Goal: Contribute content: Contribute content

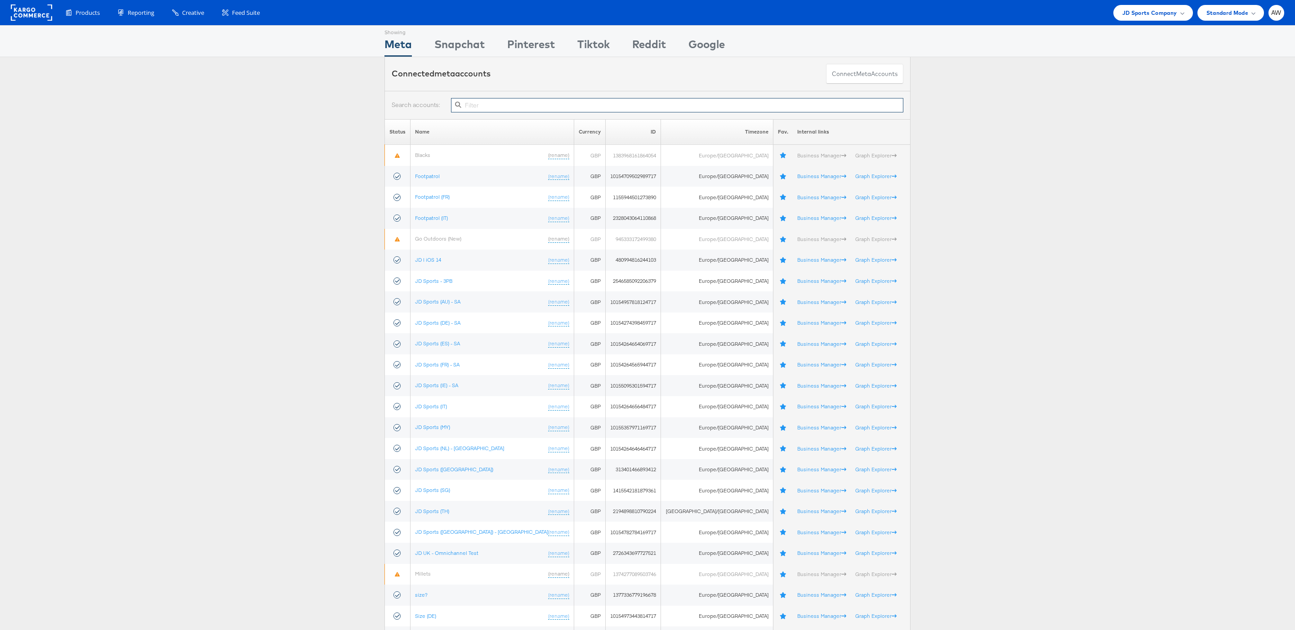
click at [532, 106] on input "text" at bounding box center [677, 105] width 452 height 14
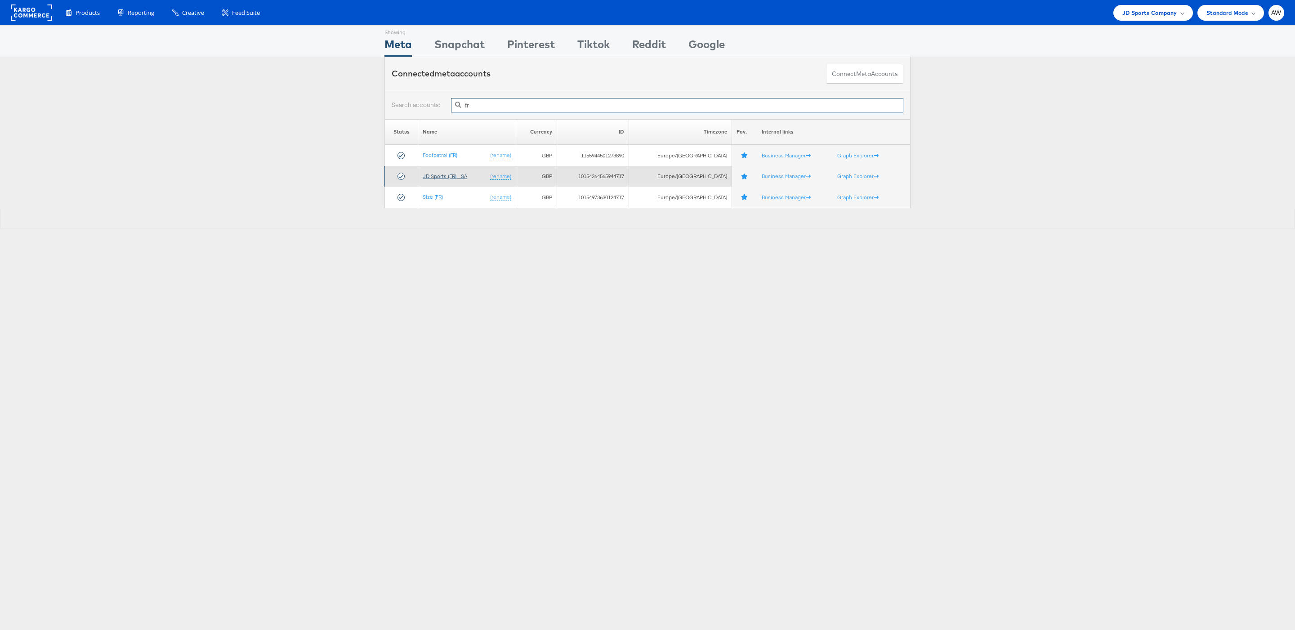
type input "fr"
click at [456, 179] on link "JD Sports (FR) - SA" at bounding box center [445, 176] width 45 height 7
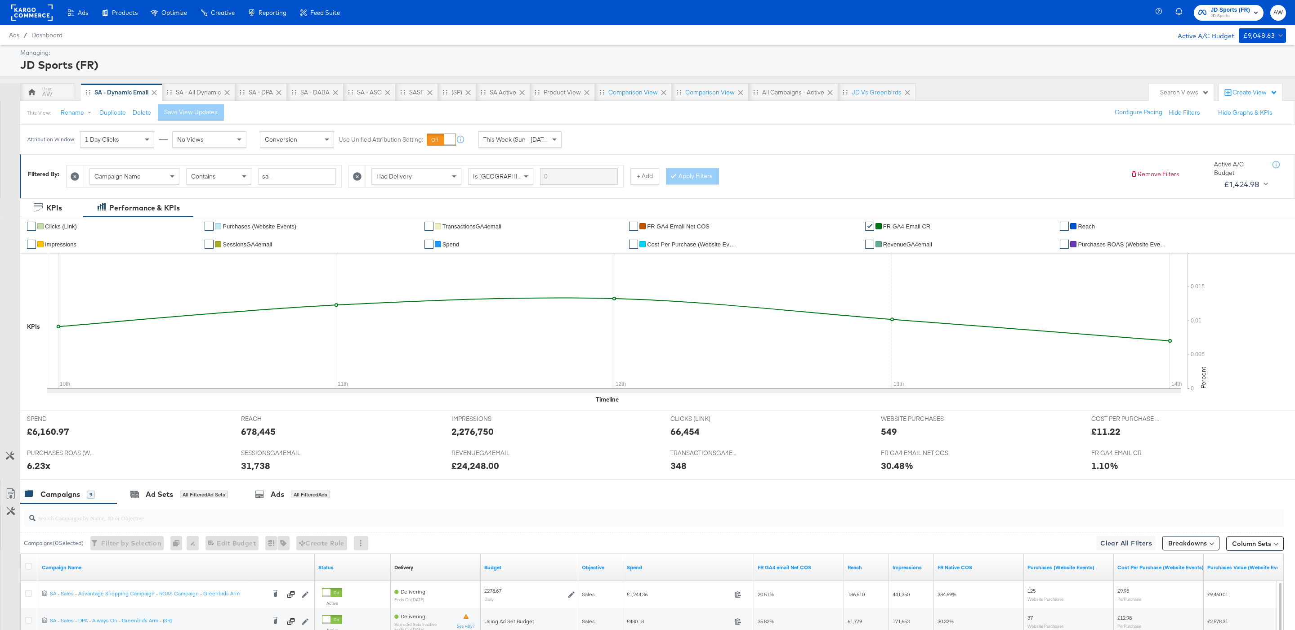
scroll to position [236, 0]
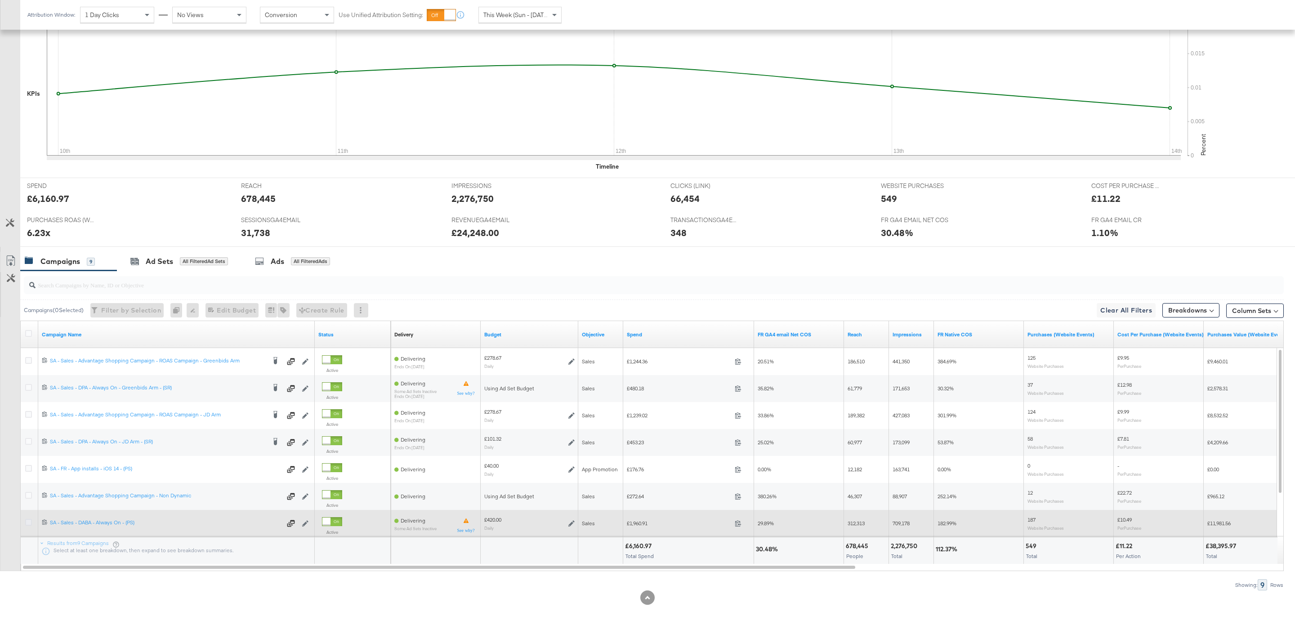
click at [29, 523] on icon at bounding box center [28, 522] width 7 height 7
click at [0, 0] on input "checkbox" at bounding box center [0, 0] width 0 height 0
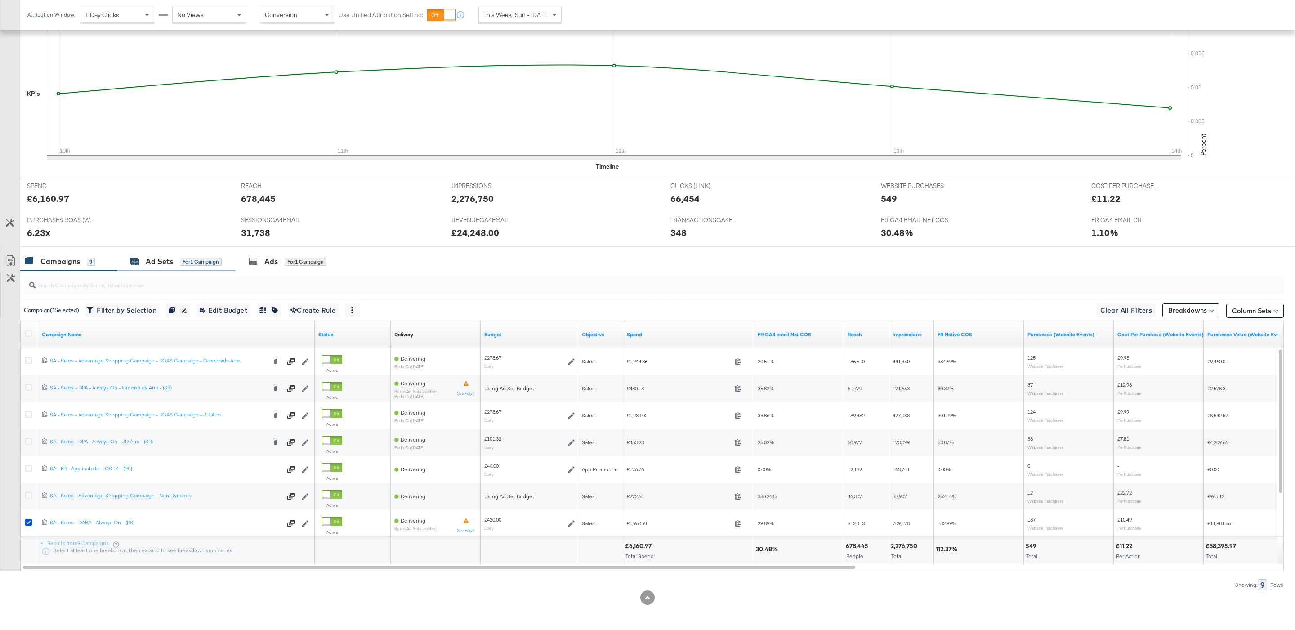
click at [197, 258] on div "for 1 Campaign" at bounding box center [201, 262] width 42 height 8
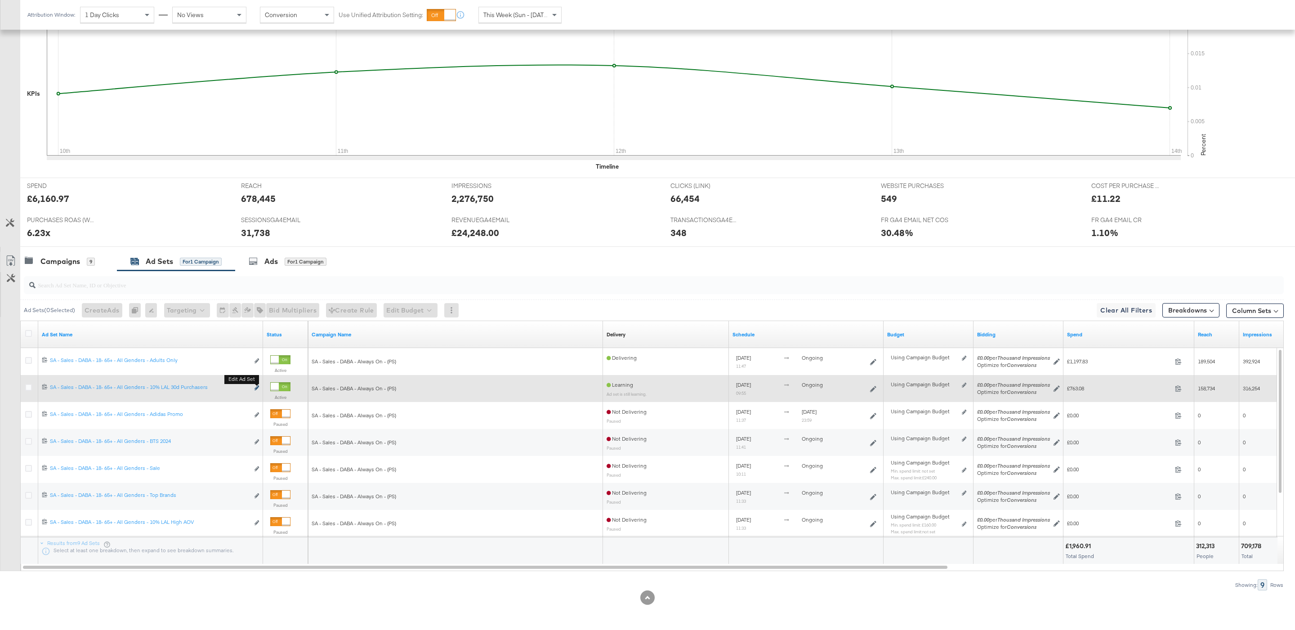
click at [258, 385] on icon "link" at bounding box center [257, 387] width 4 height 5
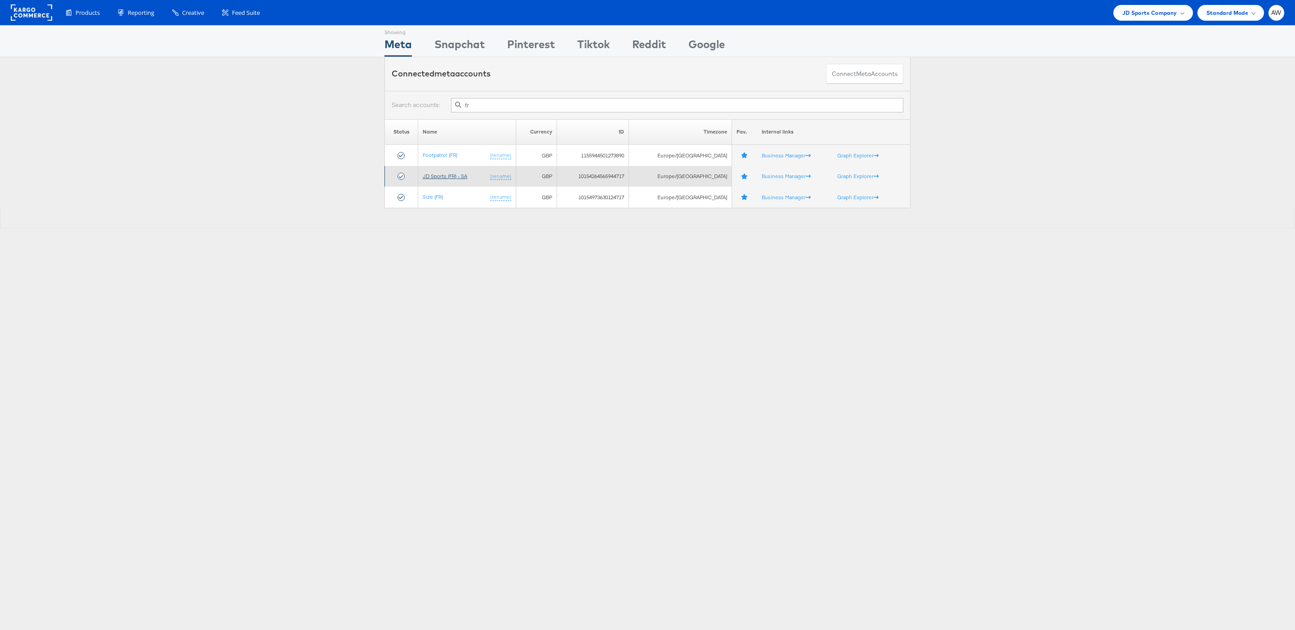
type input "fr"
click at [463, 177] on link "JD Sports (FR) - SA" at bounding box center [445, 176] width 45 height 7
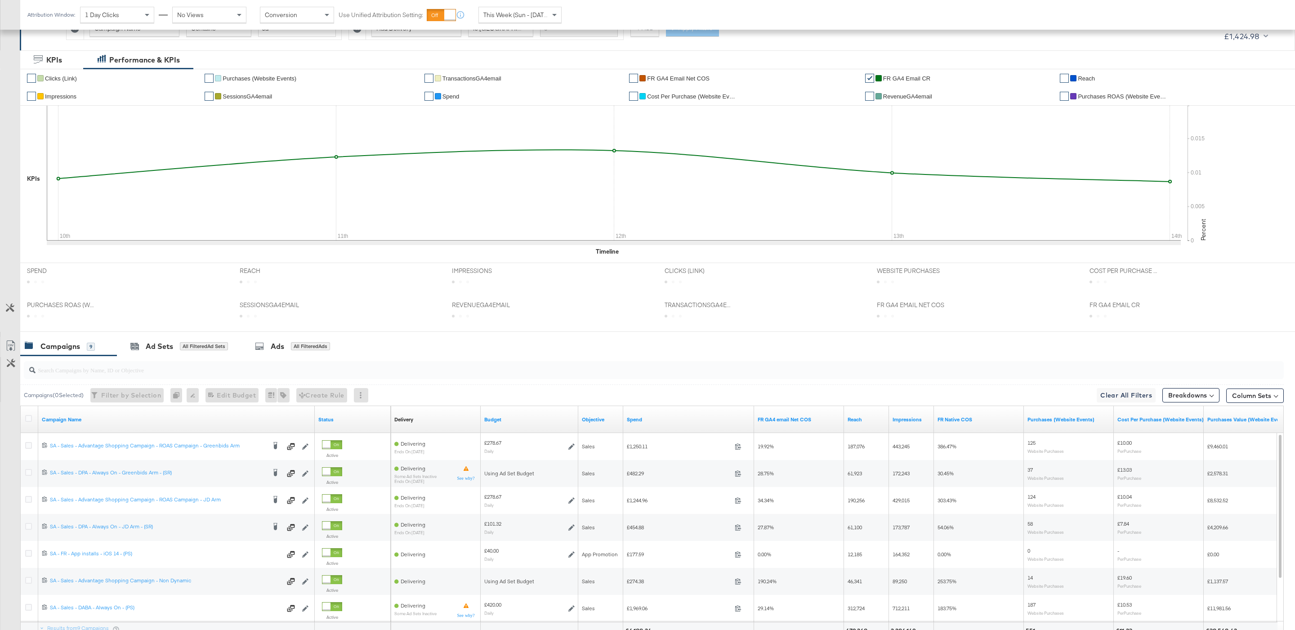
scroll to position [236, 0]
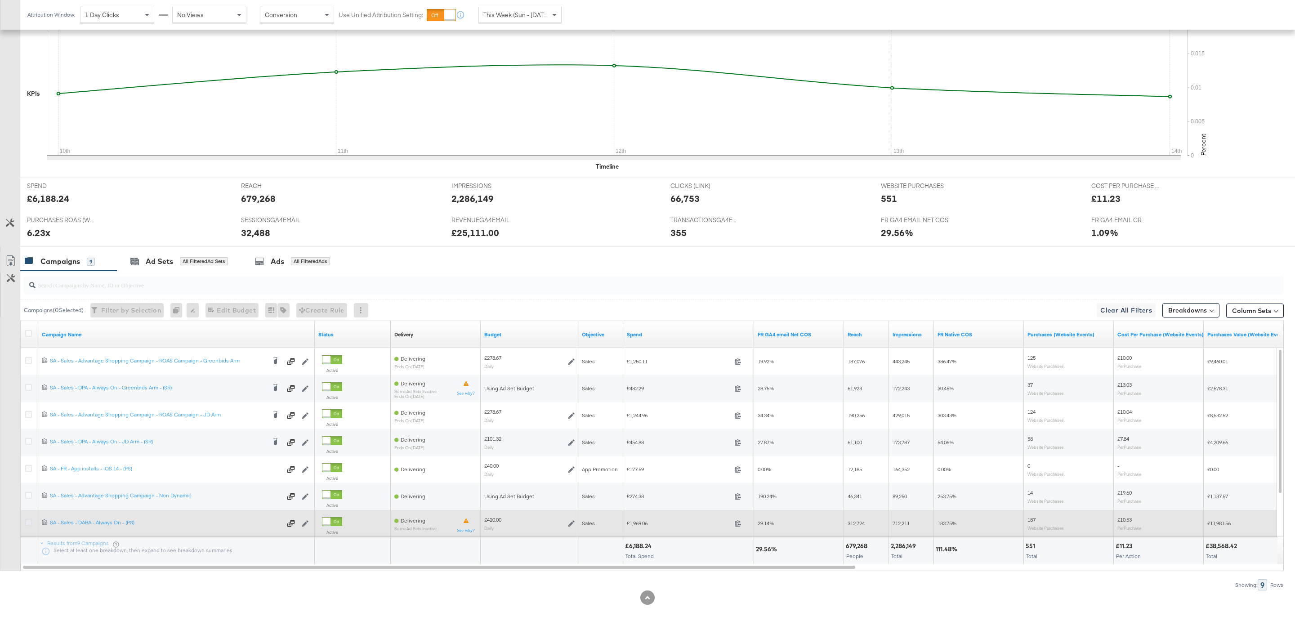
click at [27, 519] on icon at bounding box center [28, 522] width 7 height 7
click at [0, 0] on input "checkbox" at bounding box center [0, 0] width 0 height 0
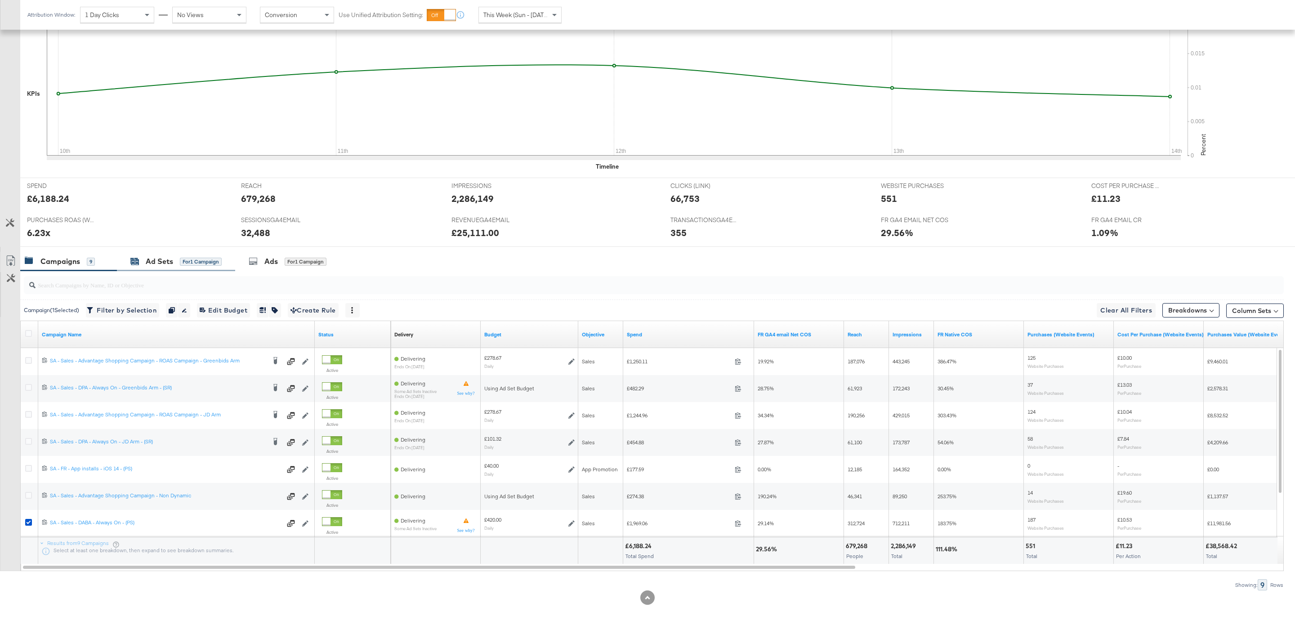
click at [193, 265] on div "for 1 Campaign" at bounding box center [201, 261] width 42 height 9
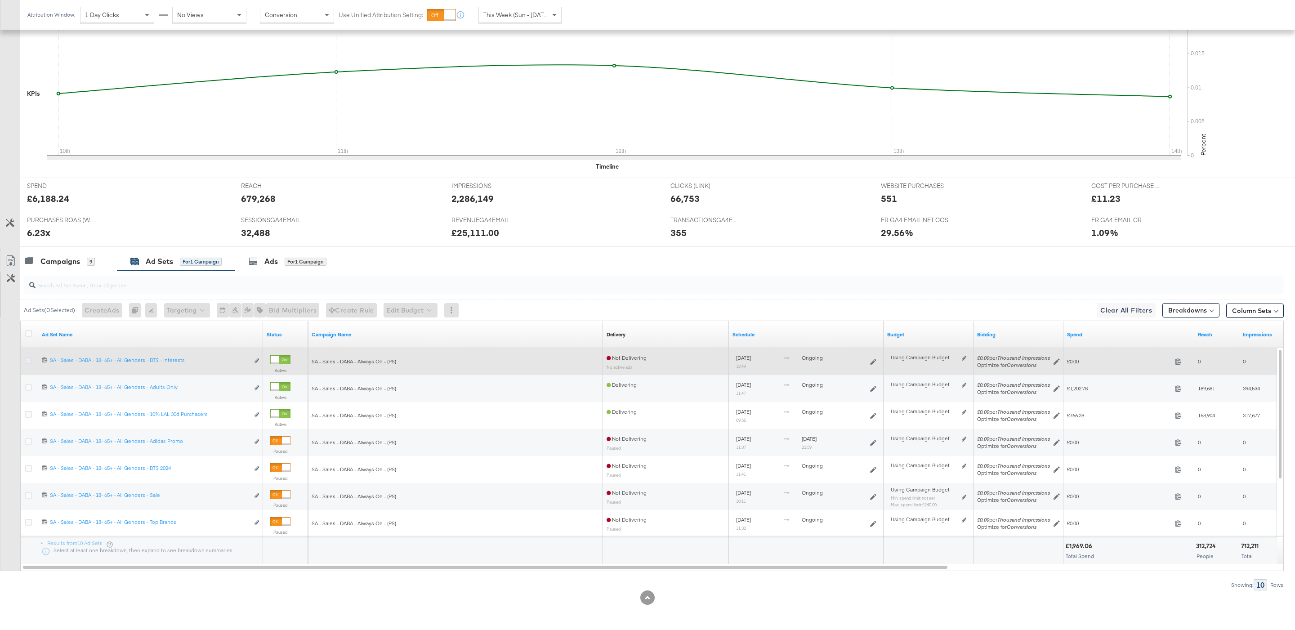
click at [26, 360] on icon at bounding box center [28, 360] width 7 height 7
click at [0, 0] on input "checkbox" at bounding box center [0, 0] width 0 height 0
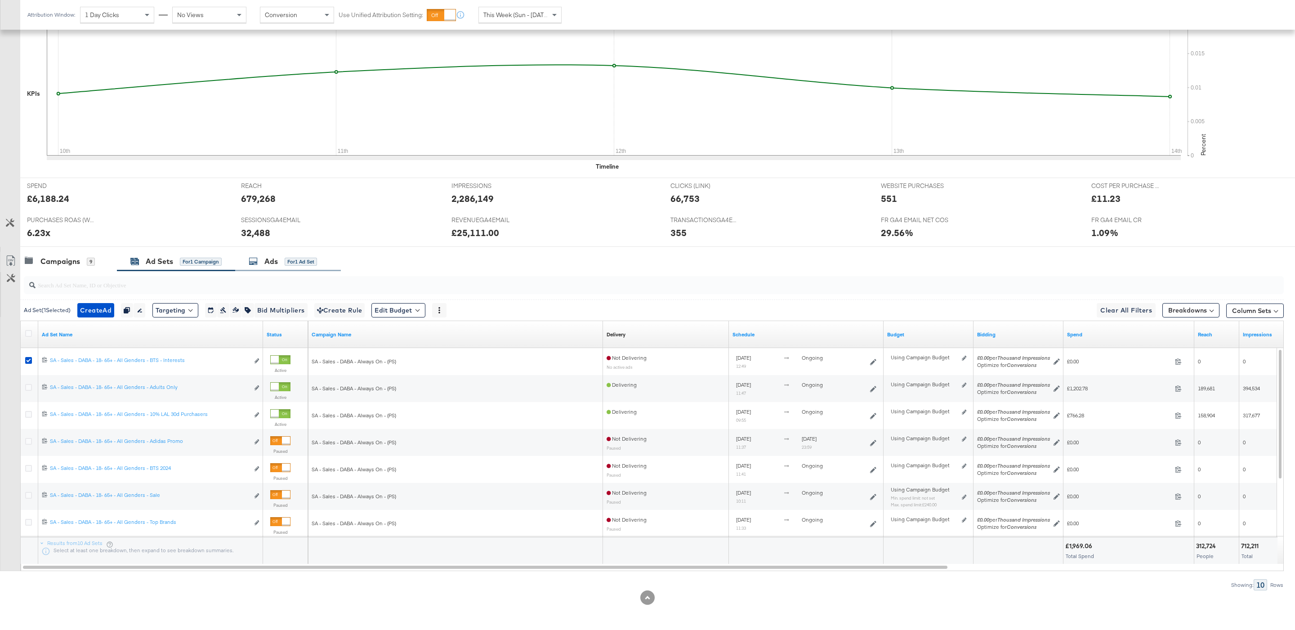
click at [276, 269] on div "Ads for 1 Ad Set" at bounding box center [288, 261] width 106 height 19
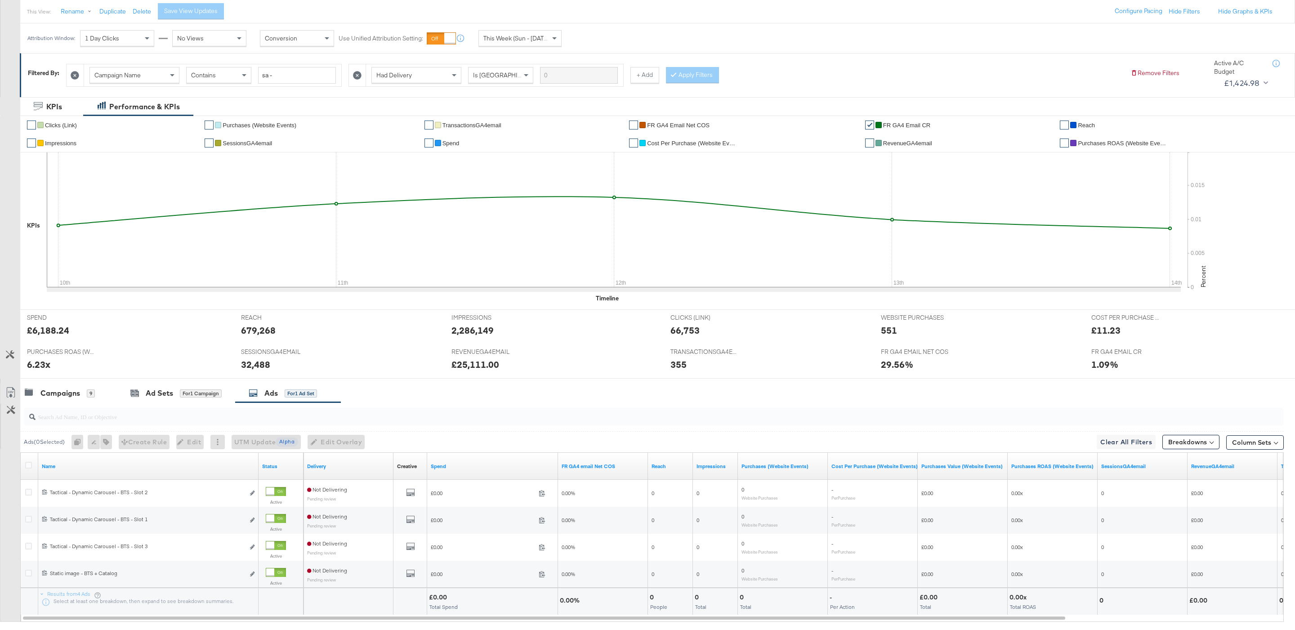
scroll to position [155, 0]
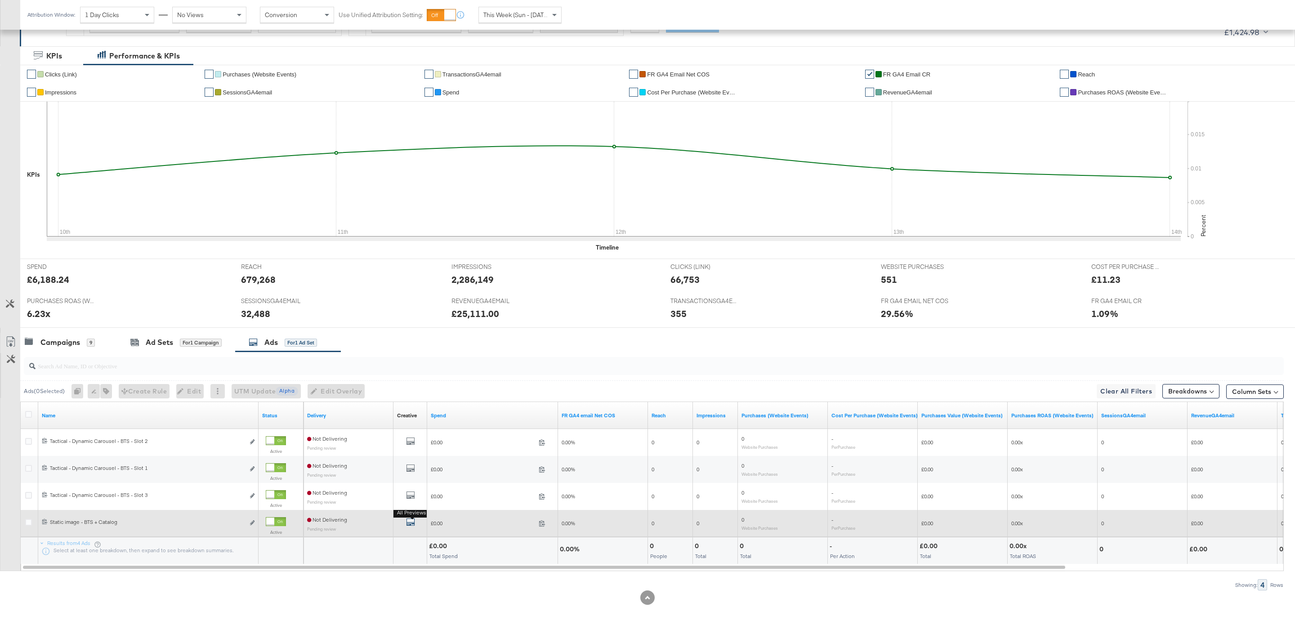
click at [412, 523] on icon "default" at bounding box center [410, 522] width 9 height 9
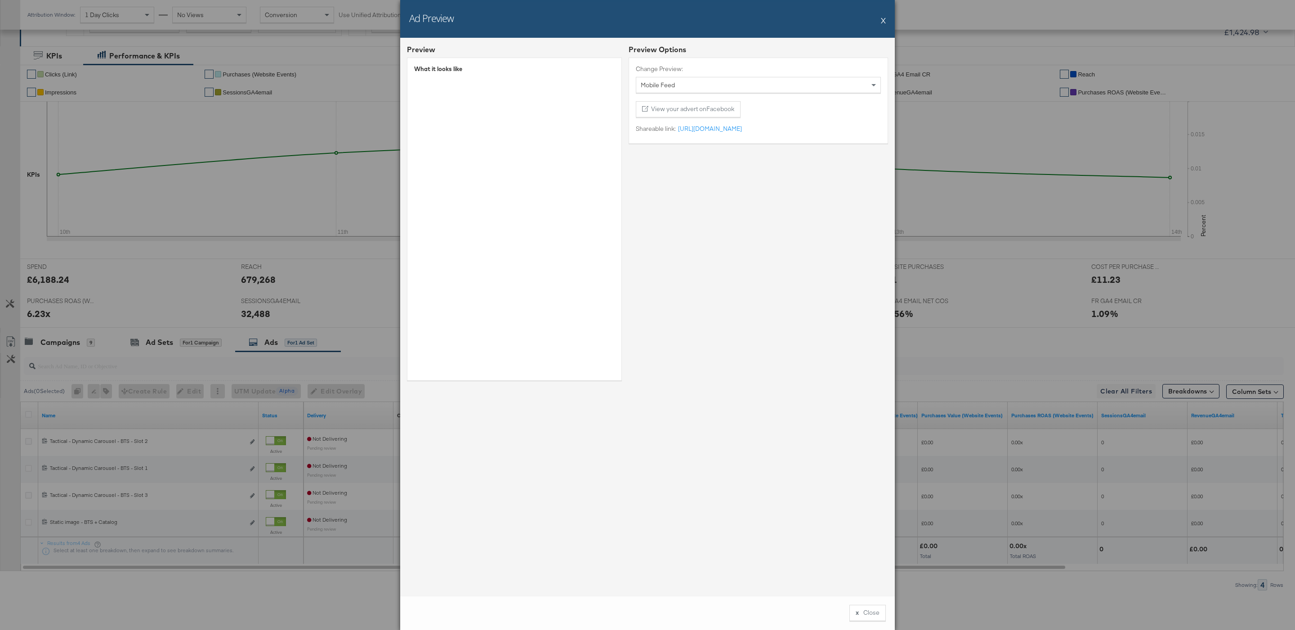
click at [886, 21] on div "Ad Preview X" at bounding box center [647, 19] width 495 height 38
click at [881, 21] on button "X" at bounding box center [883, 20] width 5 height 18
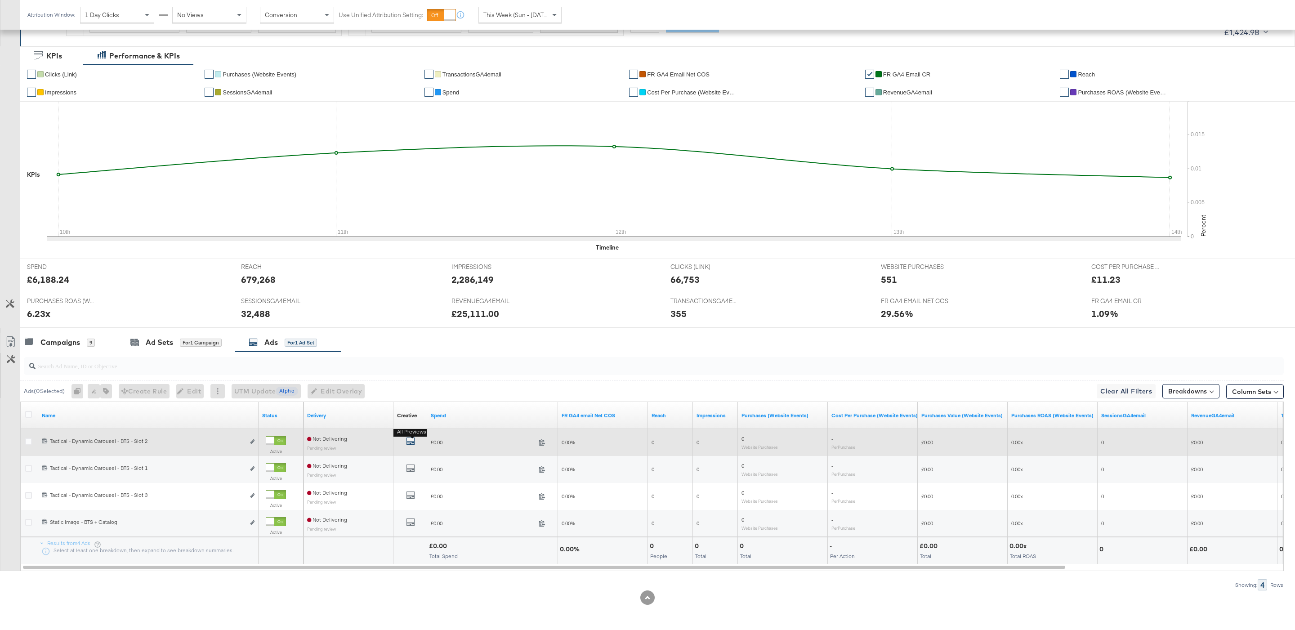
click at [411, 442] on icon "default" at bounding box center [410, 441] width 9 height 9
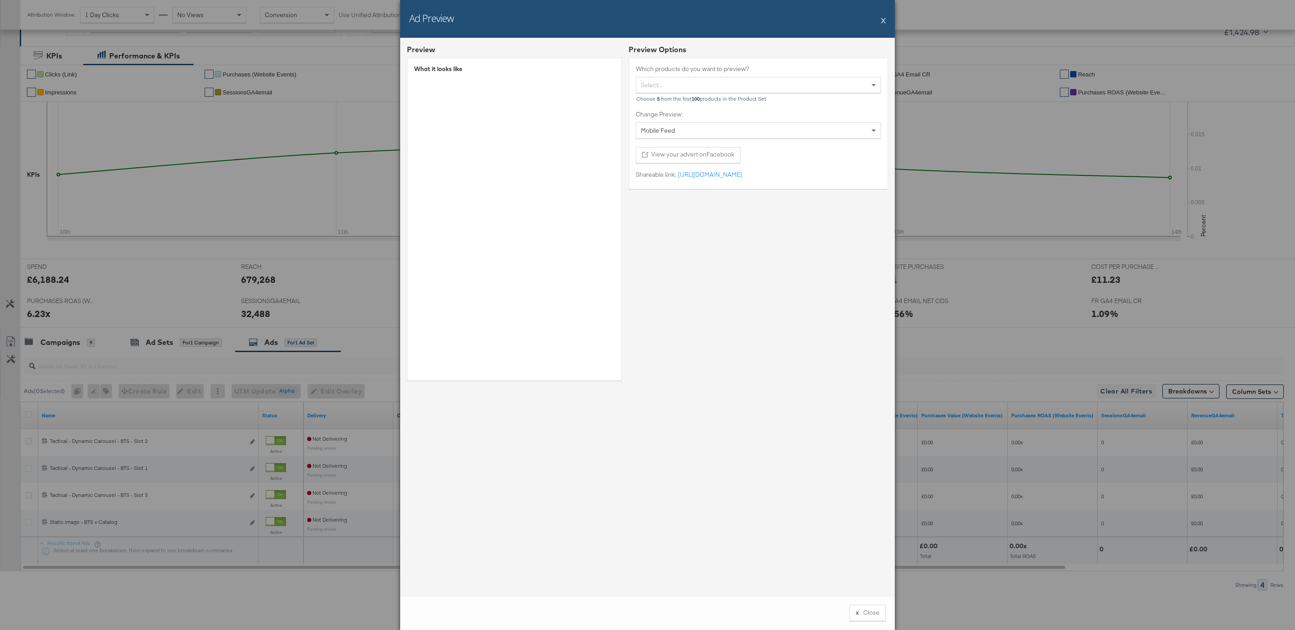
click at [881, 21] on button "X" at bounding box center [883, 20] width 5 height 18
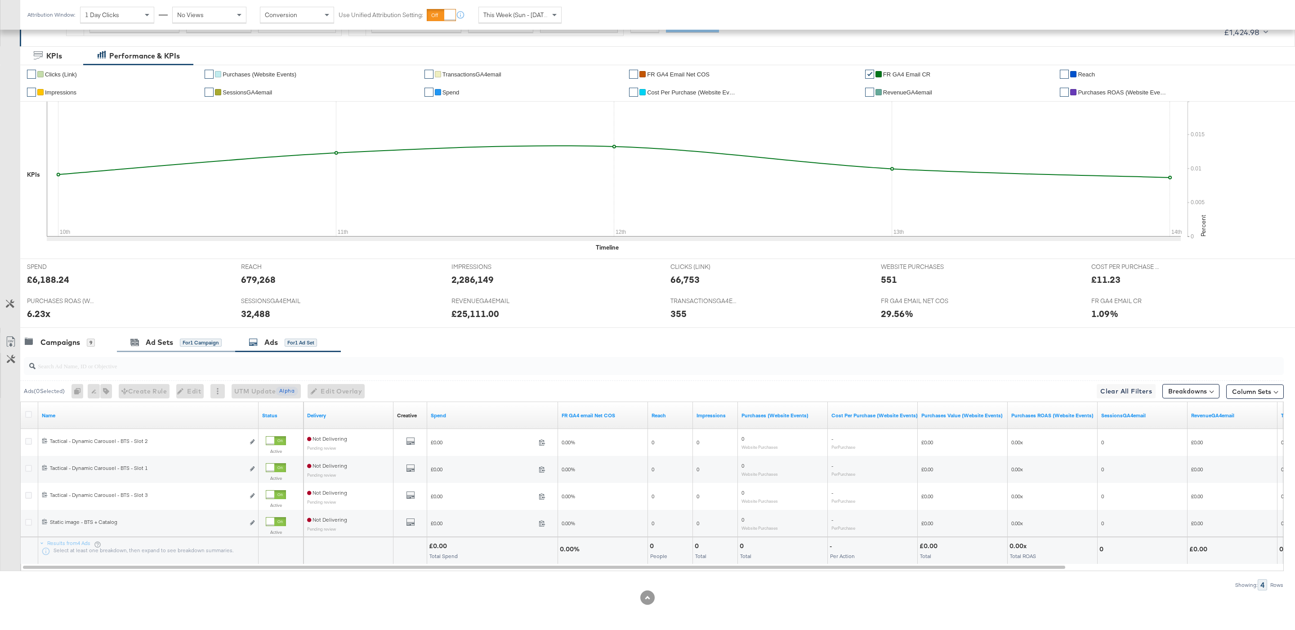
click at [189, 333] on div "Ad Sets for 1 Campaign" at bounding box center [176, 342] width 118 height 19
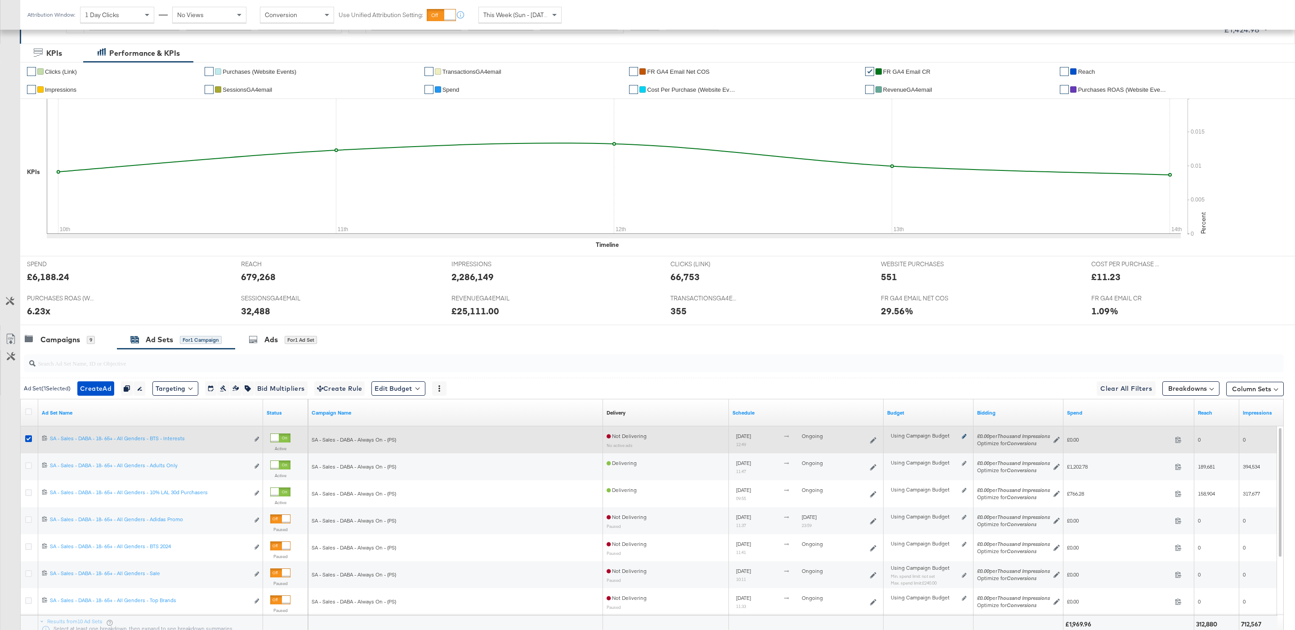
click at [963, 439] on icon at bounding box center [964, 436] width 4 height 5
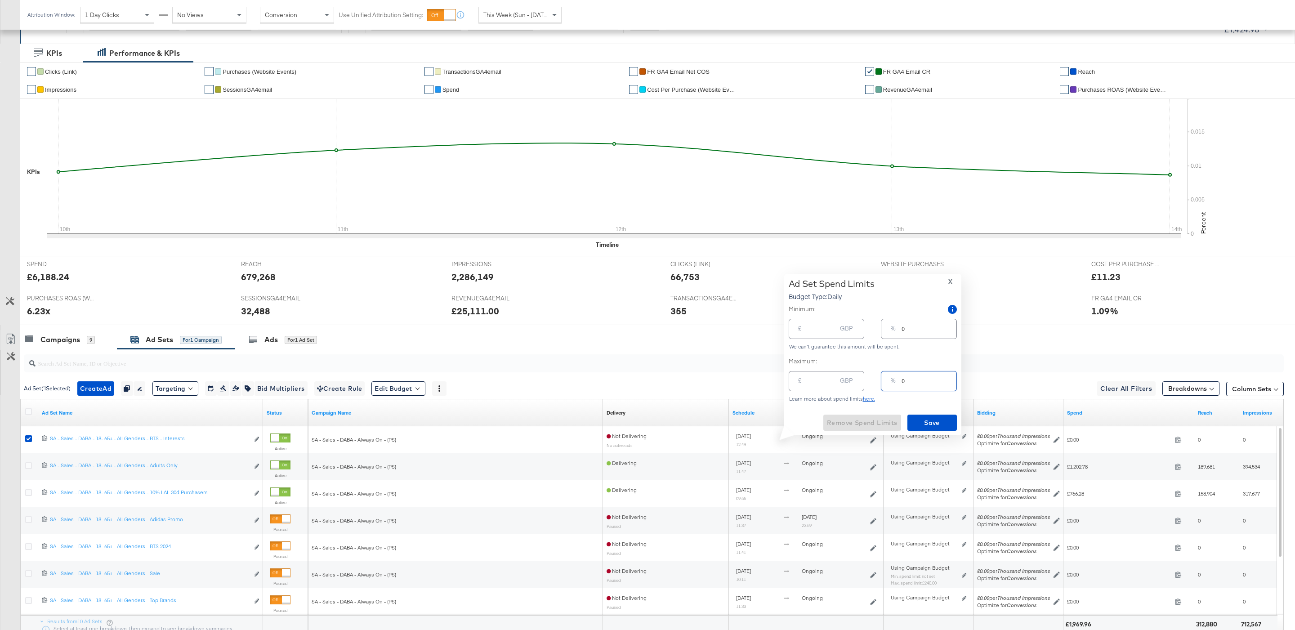
click at [911, 380] on input "0" at bounding box center [929, 377] width 54 height 19
click at [903, 376] on input "0" at bounding box center [929, 377] width 54 height 19
type input "10"
type input "42.00"
type input "10"
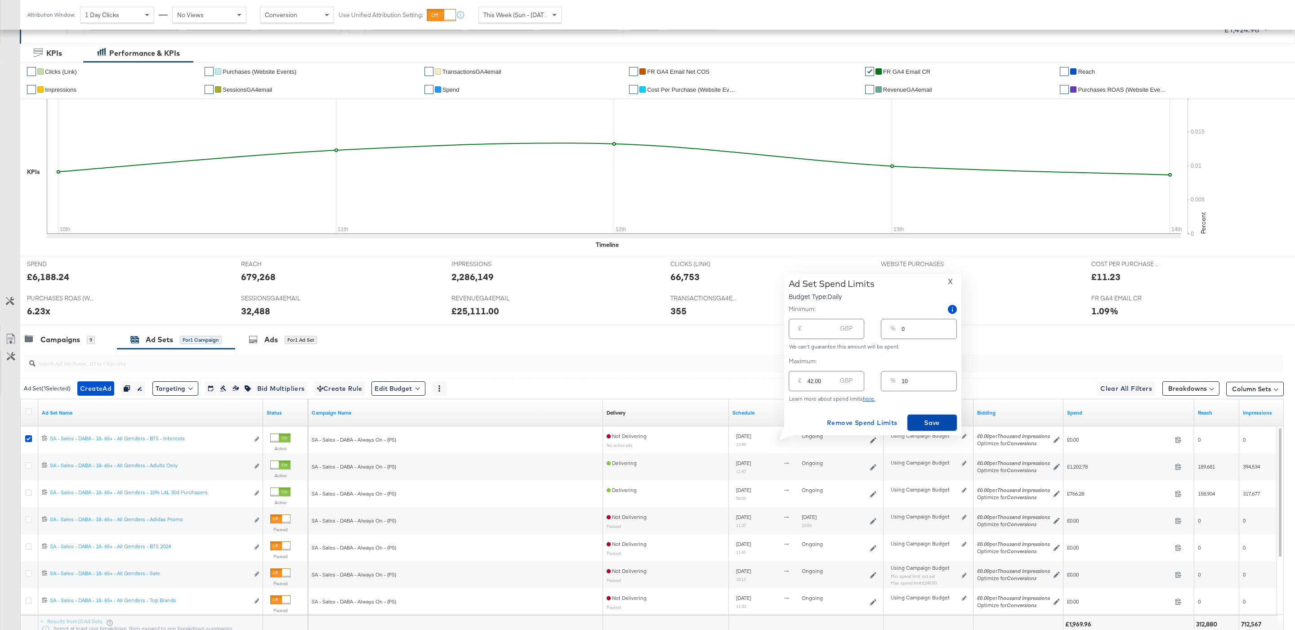
click at [933, 415] on button "Save" at bounding box center [932, 423] width 49 height 16
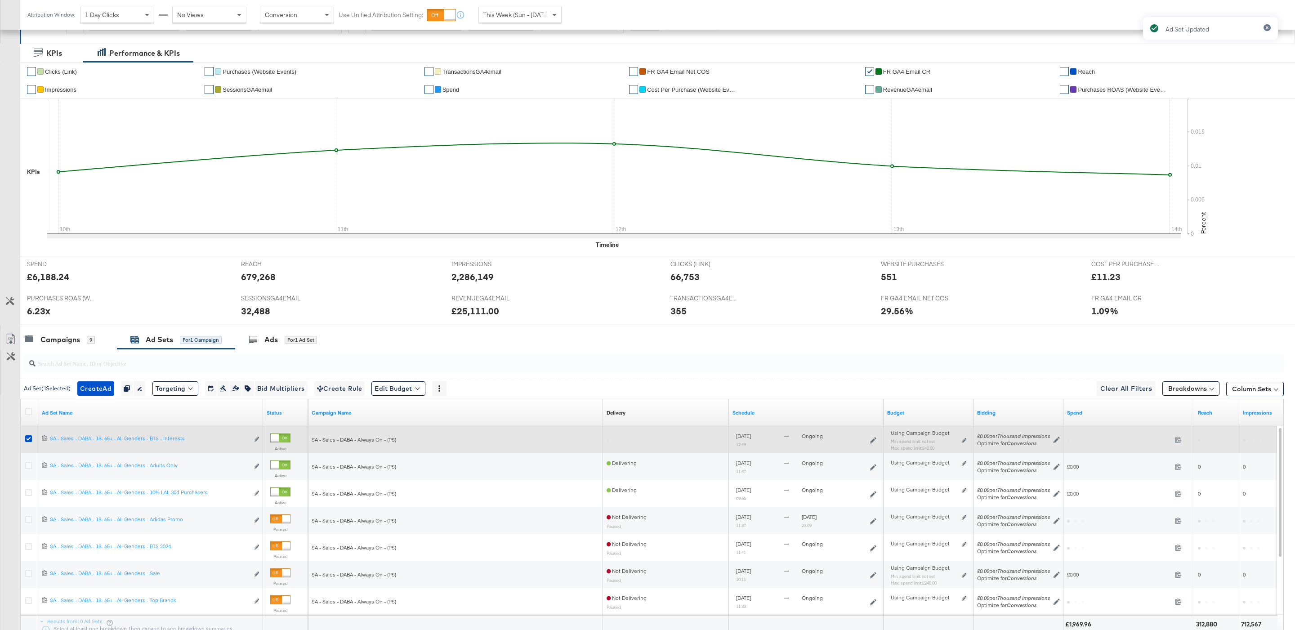
click at [961, 445] on div "Using Campaign Budget Min. spend limit: not set Max. spend limit : £42.00 Edit …" at bounding box center [929, 444] width 76 height 21
click at [963, 443] on icon at bounding box center [964, 440] width 4 height 5
type input "42.00"
type input "10"
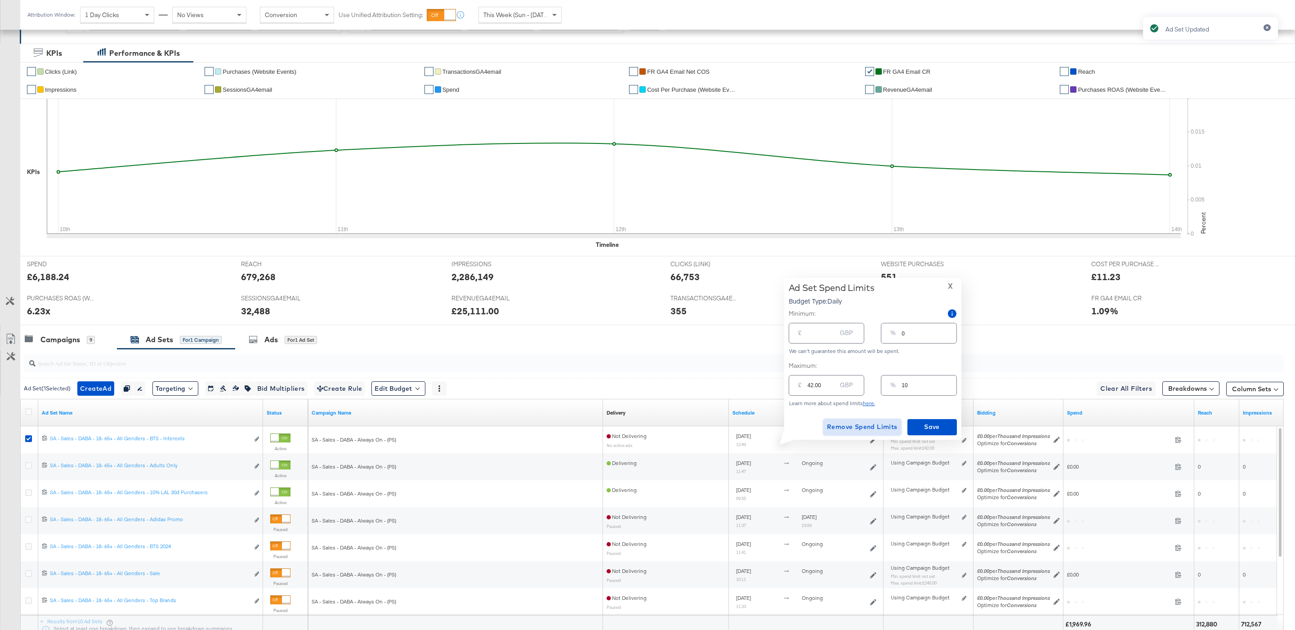
click at [867, 429] on span "Remove Spend Limits" at bounding box center [862, 426] width 71 height 11
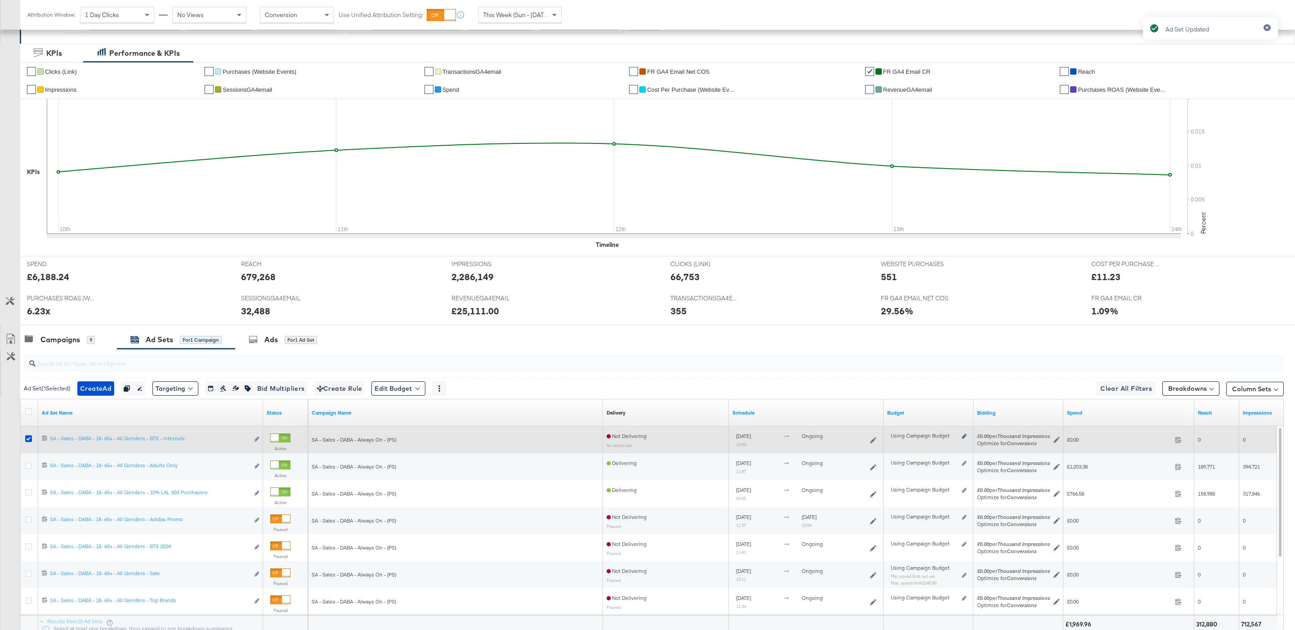
click at [965, 436] on icon at bounding box center [964, 436] width 4 height 5
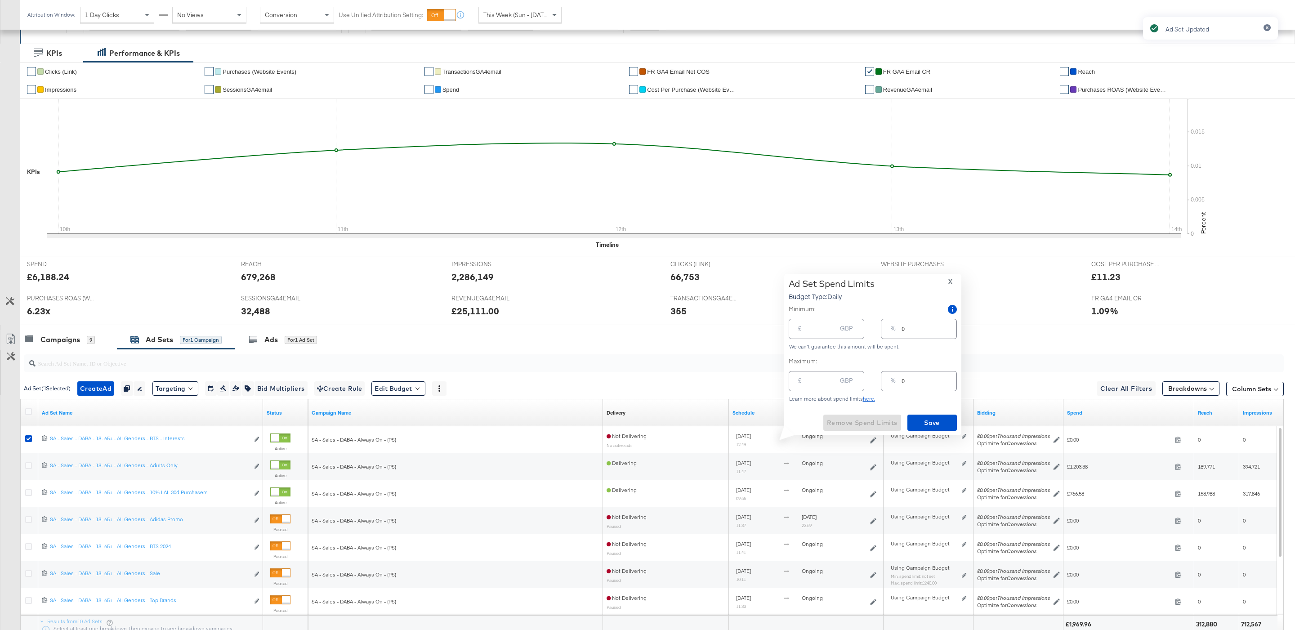
click at [911, 329] on input "0" at bounding box center [929, 325] width 54 height 19
type input "10"
type input "42.00"
type input "10"
click at [932, 417] on span "Save" at bounding box center [932, 422] width 42 height 11
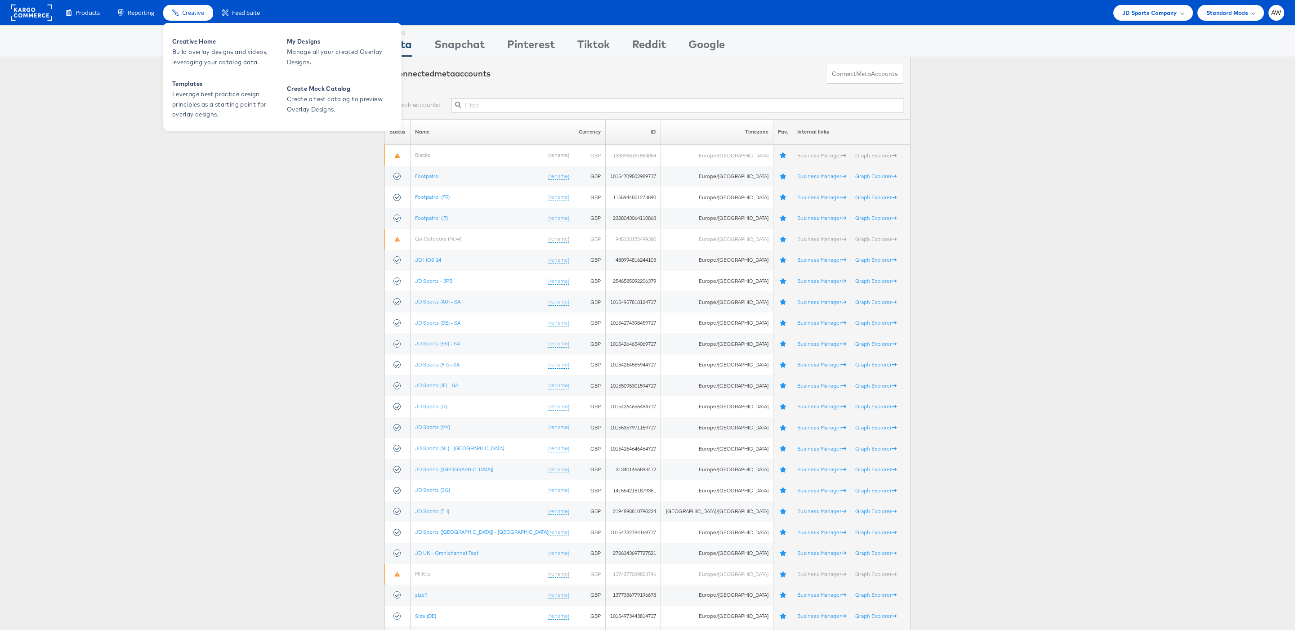
click at [206, 21] on div "Creative Home Build overlay designs and videos, leveraging your catalog data. M…" at bounding box center [282, 76] width 238 height 110
click at [212, 41] on span "Creative Home" at bounding box center [226, 41] width 108 height 10
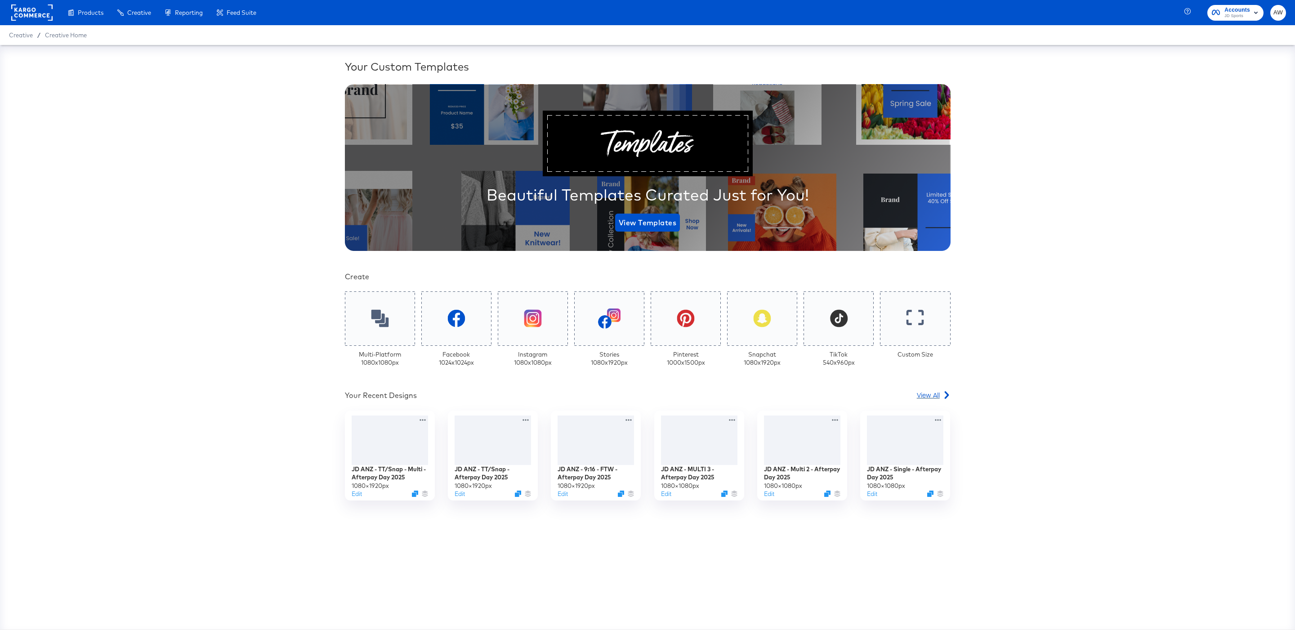
click at [950, 397] on icon at bounding box center [947, 395] width 8 height 8
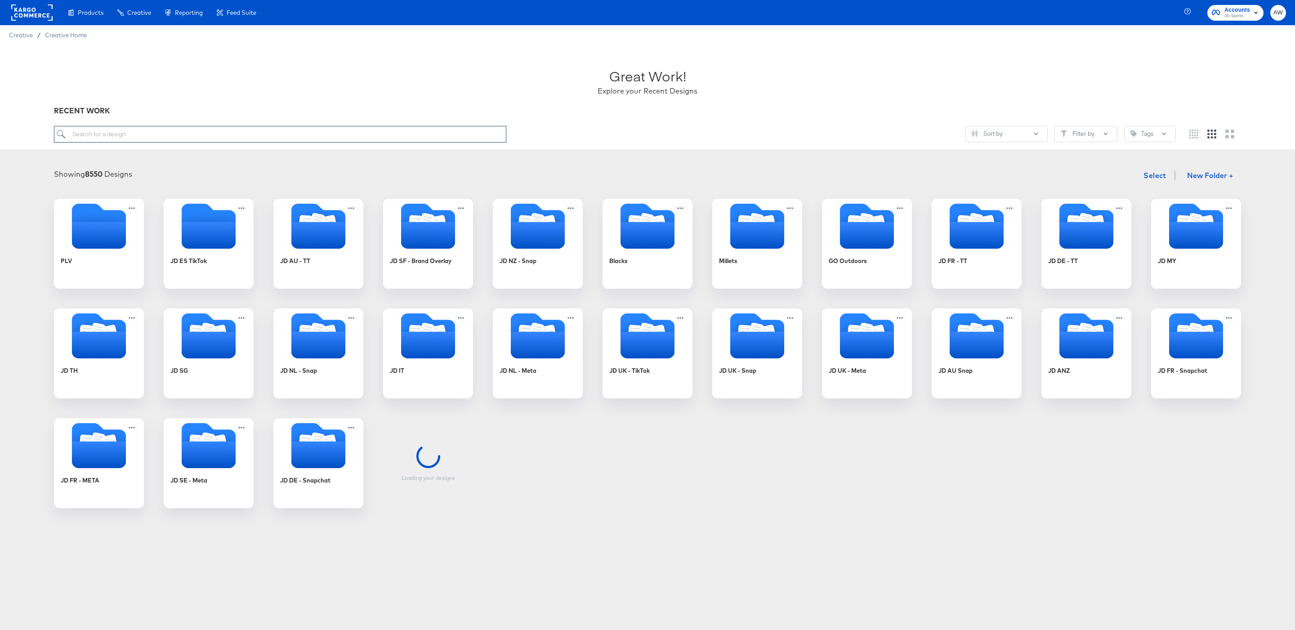
click at [434, 142] on input "search" at bounding box center [280, 134] width 452 height 17
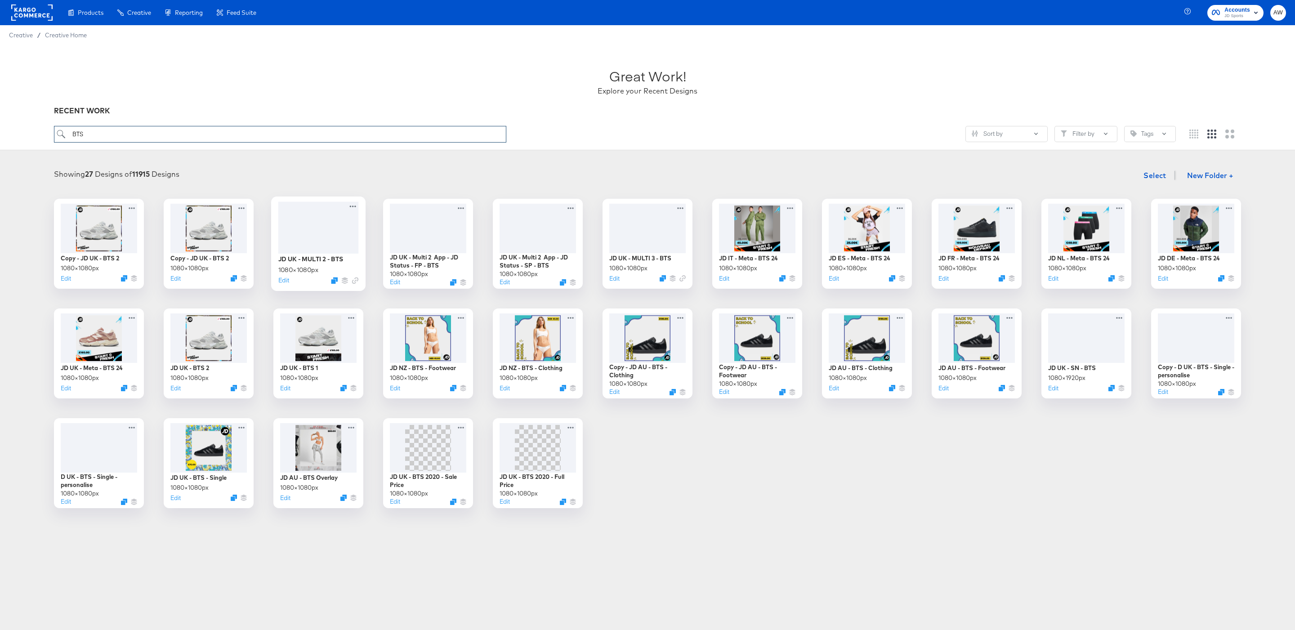
type input "BTS"
click at [337, 284] on div at bounding box center [344, 280] width 27 height 7
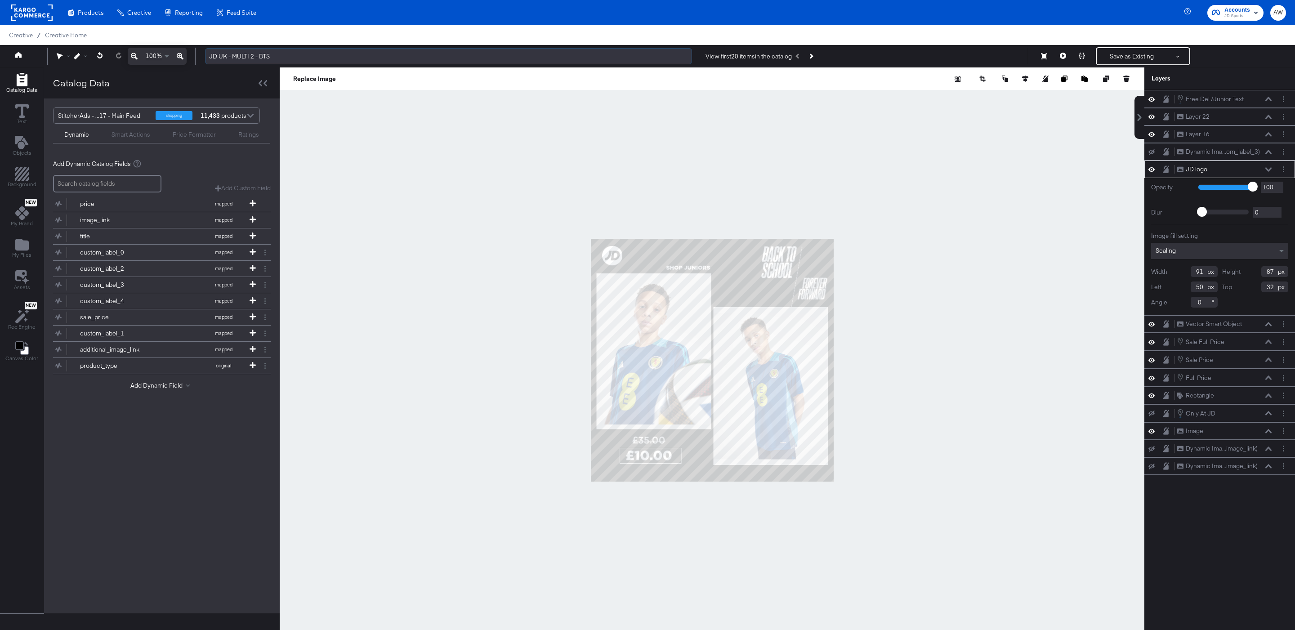
click at [226, 54] on input "JD UK - MULTI 2 - BTS" at bounding box center [448, 56] width 487 height 17
click at [225, 54] on input "JD UK - MULTI 2 - BTS" at bounding box center [448, 56] width 487 height 17
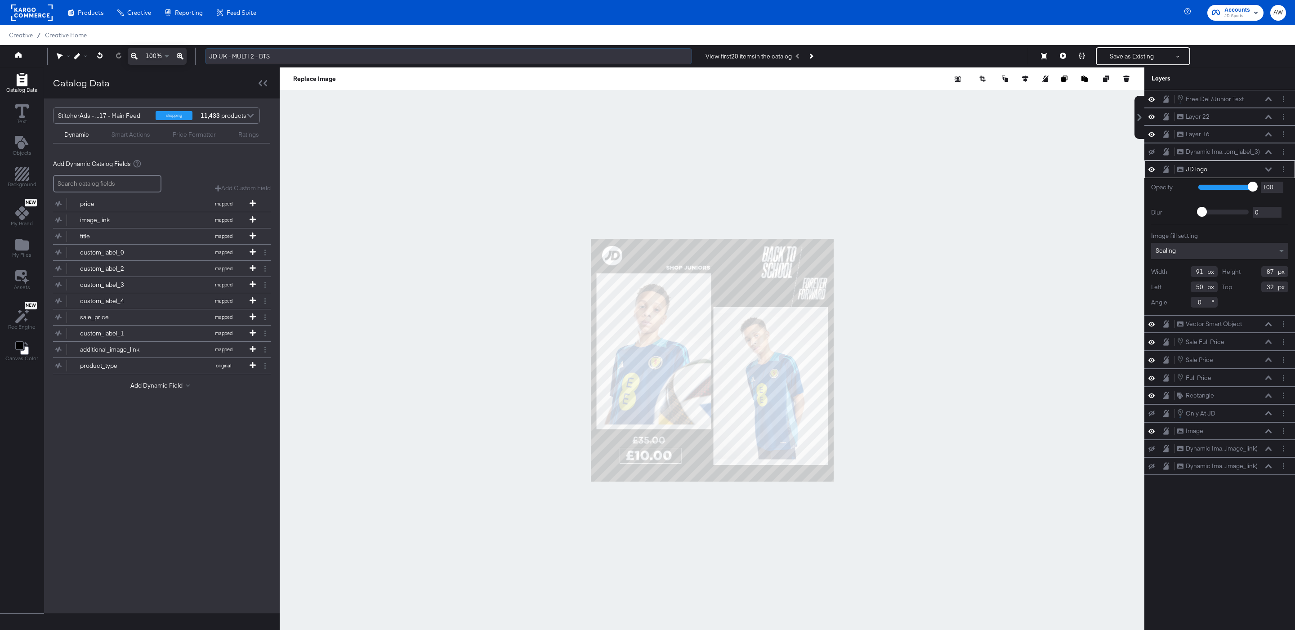
click at [223, 54] on input "JD UK - MULTI 2 - BTS" at bounding box center [448, 56] width 487 height 17
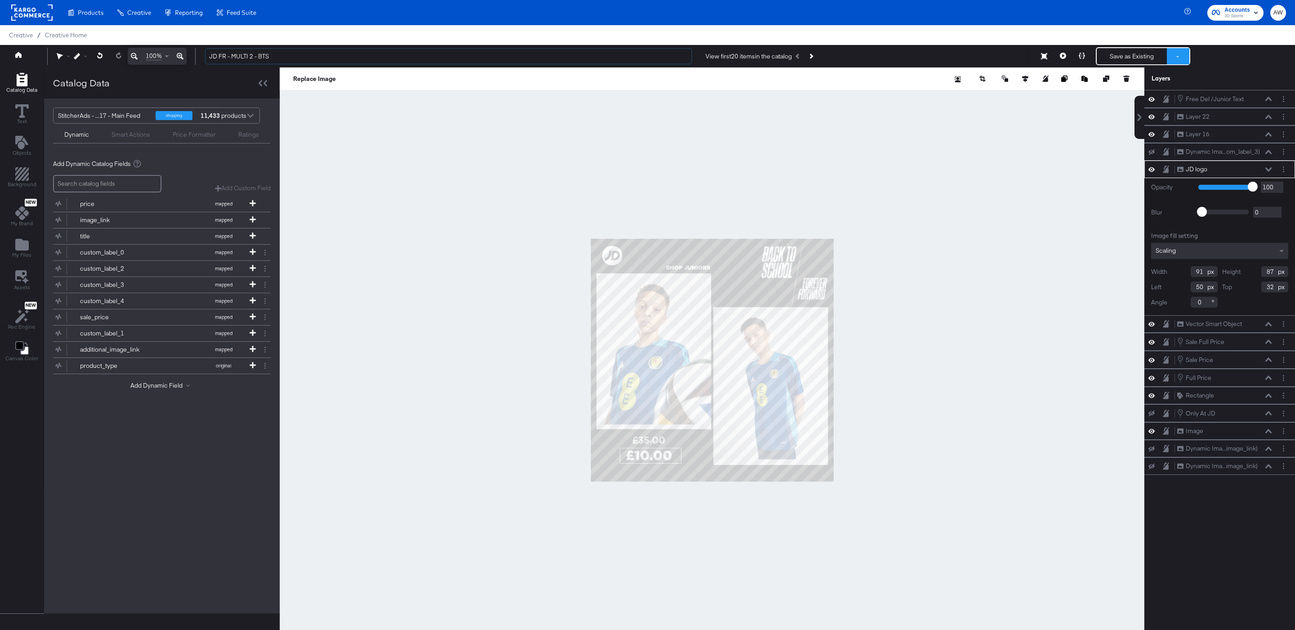
type input "JD FR - MULTI 2 - BTS"
click at [1185, 56] on button at bounding box center [1178, 56] width 22 height 16
click at [1131, 86] on button "Save as New Design" at bounding box center [1148, 88] width 94 height 16
click at [1126, 51] on button "Save as New Design" at bounding box center [1132, 56] width 70 height 16
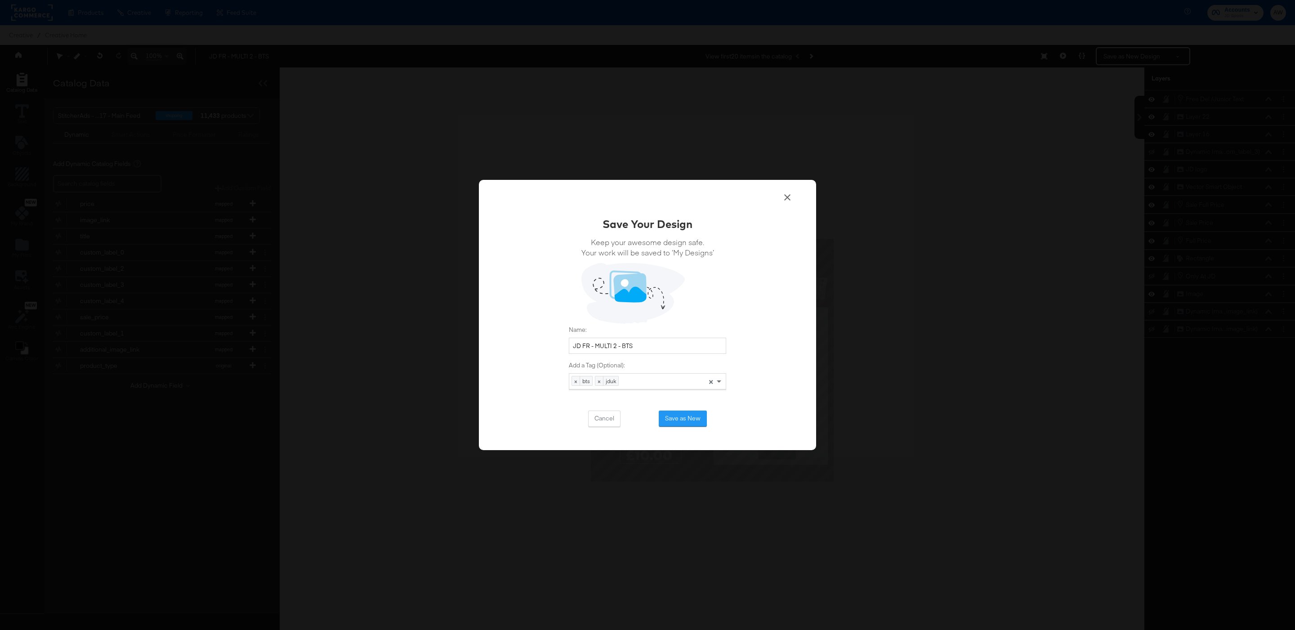
click at [709, 418] on div "Cancel Save as New" at bounding box center [647, 419] width 157 height 16
type input "jdfr"
click at [689, 417] on button "Save as New" at bounding box center [683, 419] width 48 height 16
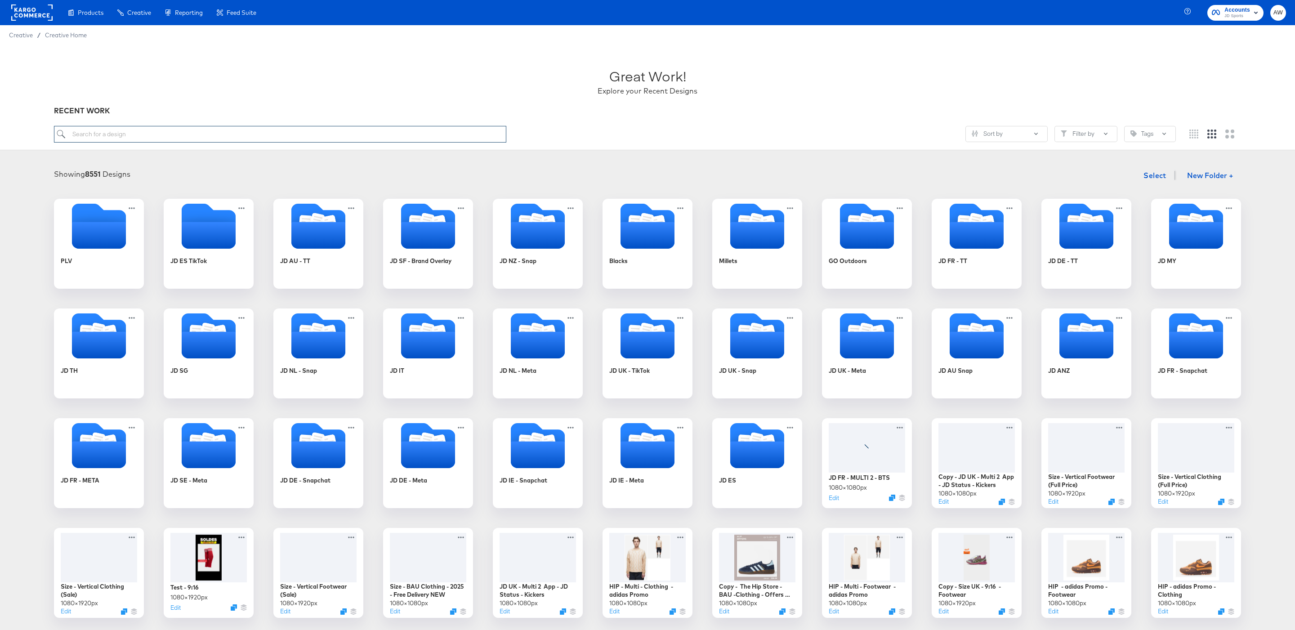
click at [456, 128] on input "search" at bounding box center [280, 134] width 452 height 17
click at [869, 459] on div at bounding box center [867, 447] width 80 height 52
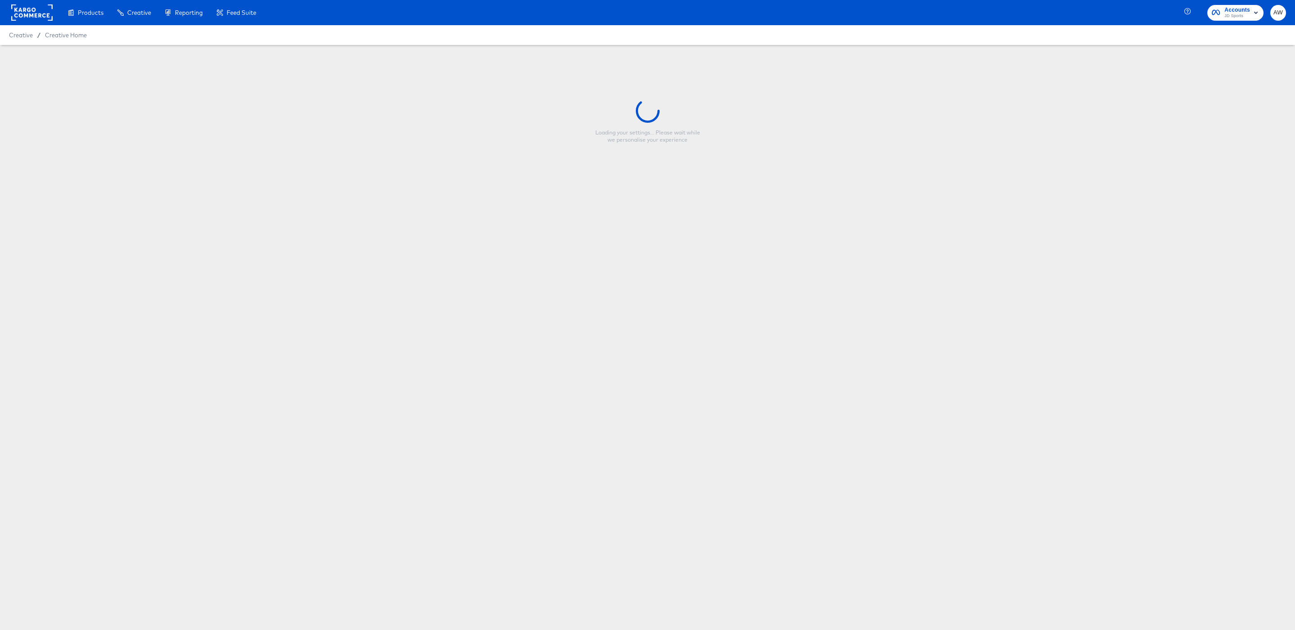
type input "JD FR - MULTI 2 - BTS"
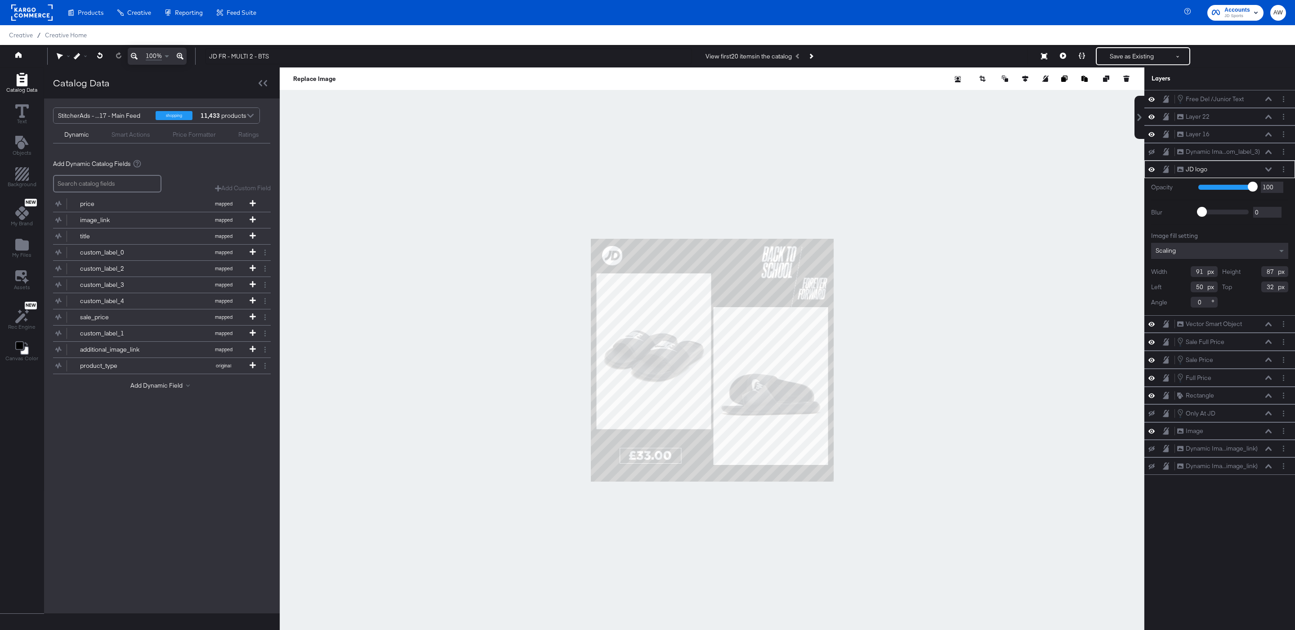
click at [780, 200] on div at bounding box center [712, 360] width 865 height 586
